Goal: Transaction & Acquisition: Purchase product/service

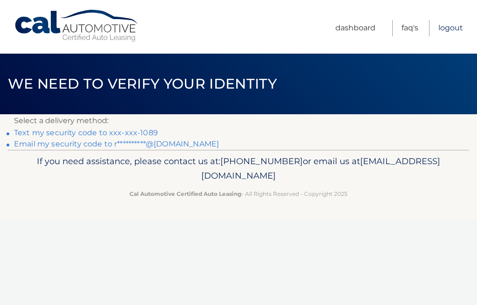
click at [449, 26] on link "Logout" at bounding box center [450, 28] width 25 height 16
click at [24, 131] on link "Text my security code to xxx-xxx-1089" at bounding box center [86, 132] width 144 height 9
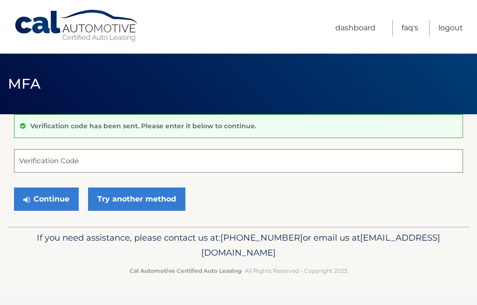
click at [25, 162] on input "Verification Code" at bounding box center [238, 160] width 449 height 23
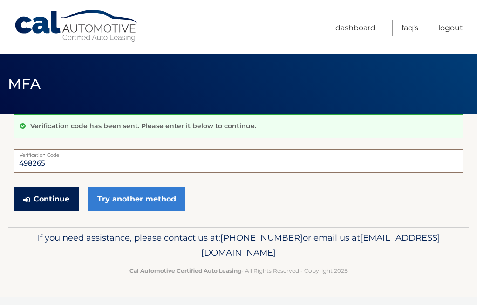
type input "498265"
click at [45, 197] on button "Continue" at bounding box center [46, 198] width 65 height 23
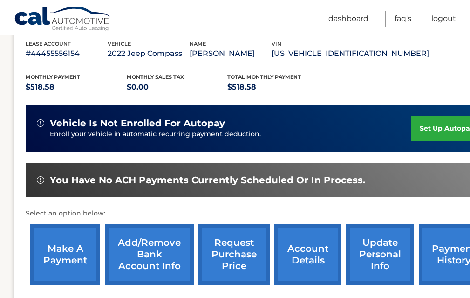
scroll to position [186, 0]
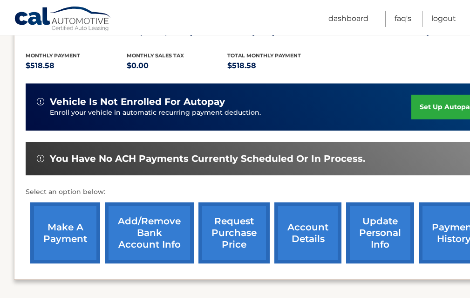
click at [61, 230] on link "make a payment" at bounding box center [65, 232] width 70 height 61
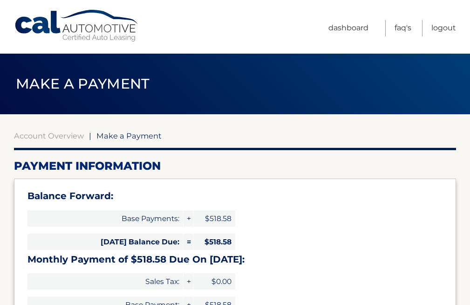
select select "ZGFhMjllM2MtMWM2OS00YzBmLWFiMzEtM2JmZmJjMDllZTBk"
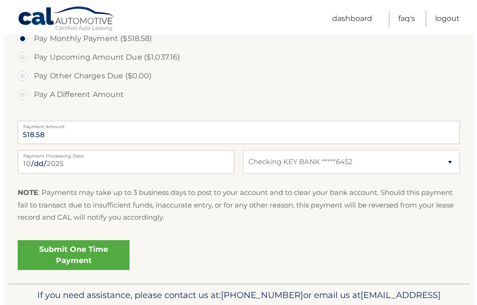
scroll to position [373, 0]
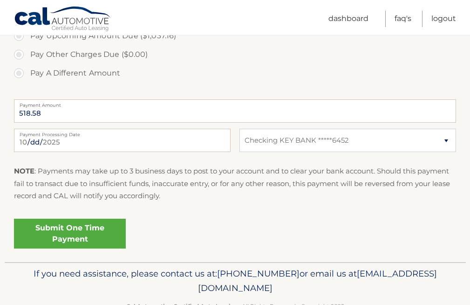
click at [61, 229] on link "Submit One Time Payment" at bounding box center [70, 233] width 112 height 30
click at [55, 230] on link "Submit One Time Payment" at bounding box center [70, 233] width 112 height 30
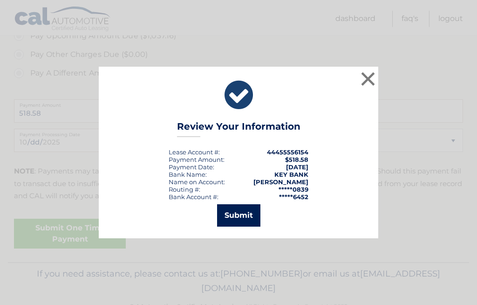
click at [239, 212] on button "Submit" at bounding box center [238, 215] width 43 height 22
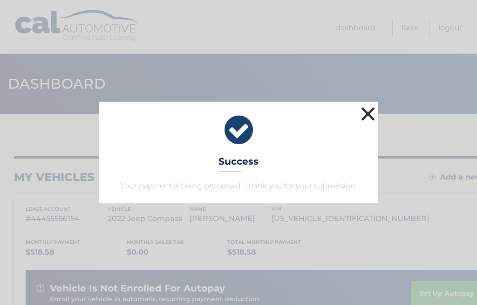
click at [370, 114] on button "×" at bounding box center [368, 113] width 19 height 19
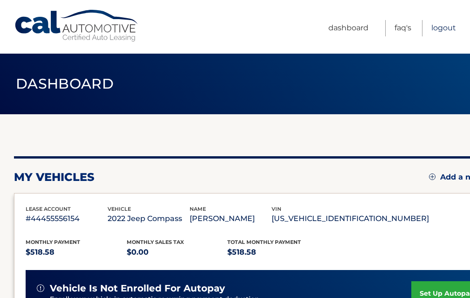
click at [442, 27] on link "Logout" at bounding box center [443, 28] width 25 height 16
